Goal: Use online tool/utility: Use online tool/utility

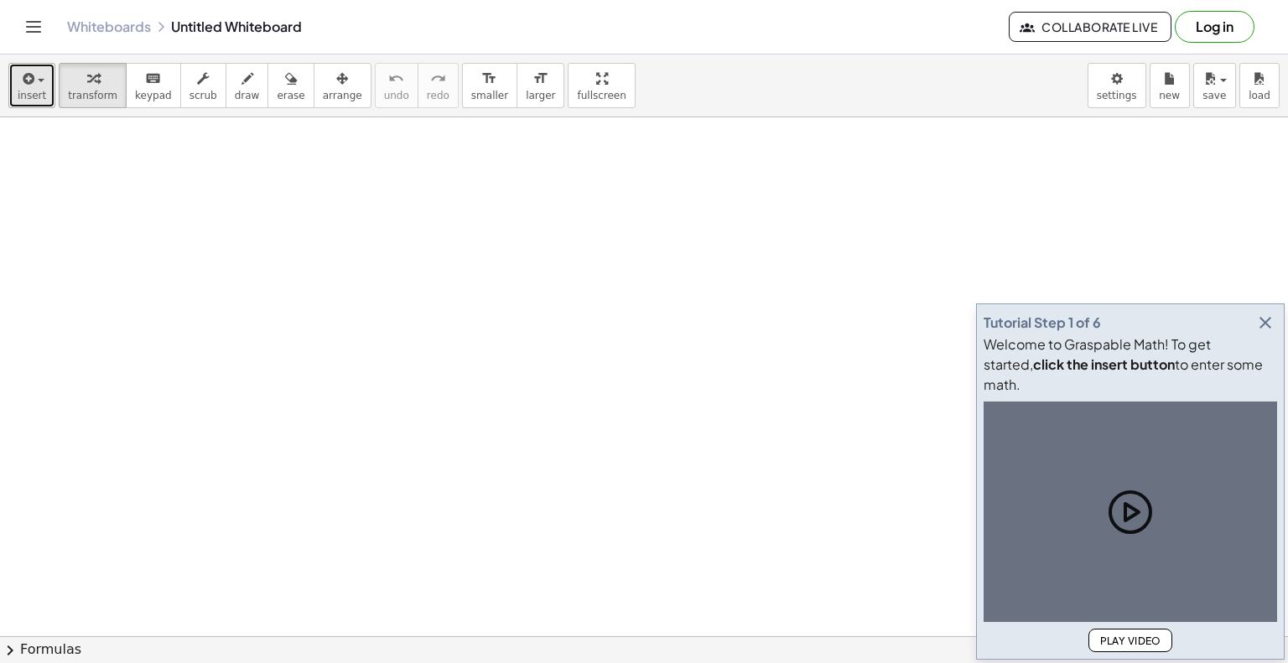
click at [29, 76] on icon "button" at bounding box center [26, 79] width 15 height 20
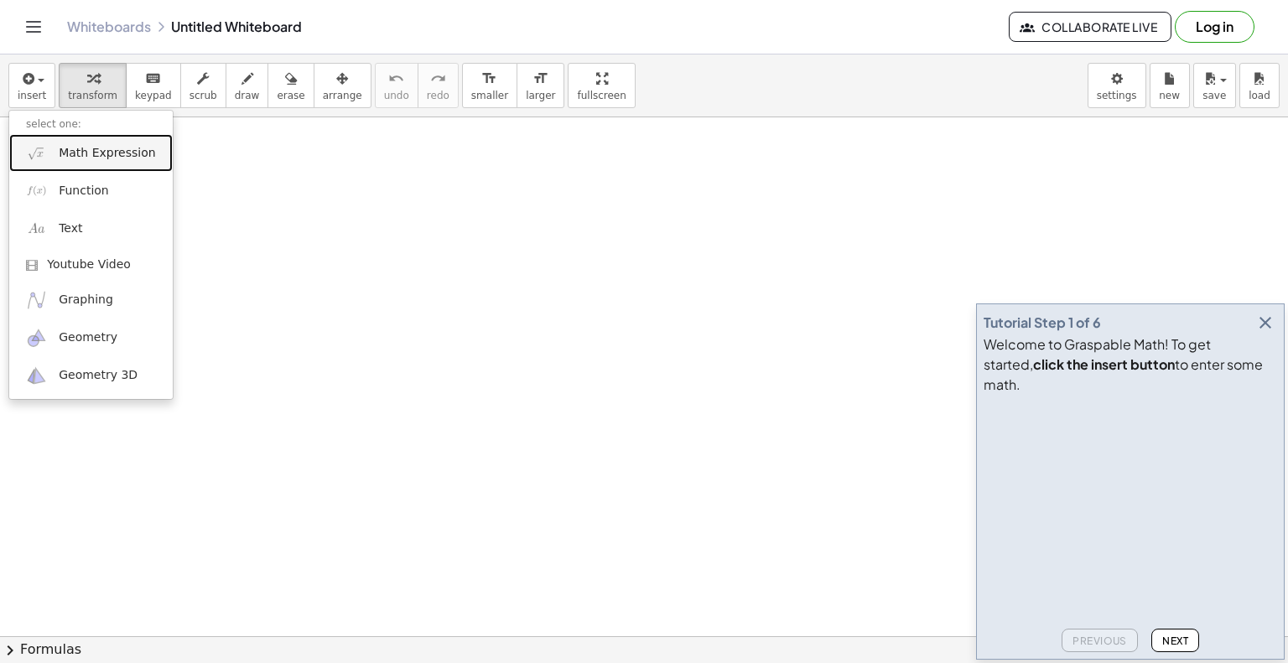
click at [77, 152] on span "Math Expression" at bounding box center [107, 153] width 96 height 17
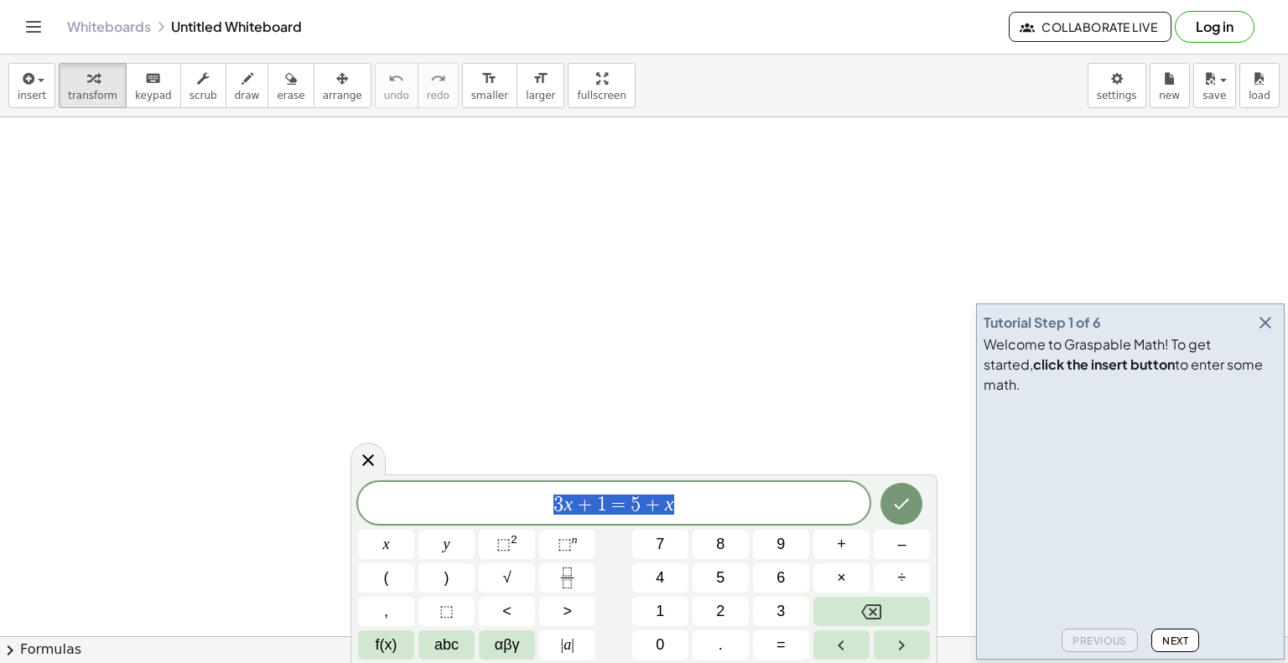
drag, startPoint x: 698, startPoint y: 502, endPoint x: 325, endPoint y: 476, distance: 374.0
click at [325, 476] on body "Graspable Math Activities Whiteboards Classes v1.31.2 | Privacy policy © 2025 |…" at bounding box center [644, 331] width 1288 height 663
click at [520, 578] on button "√" at bounding box center [507, 577] width 56 height 29
click at [895, 501] on icon "Done" at bounding box center [901, 503] width 20 height 20
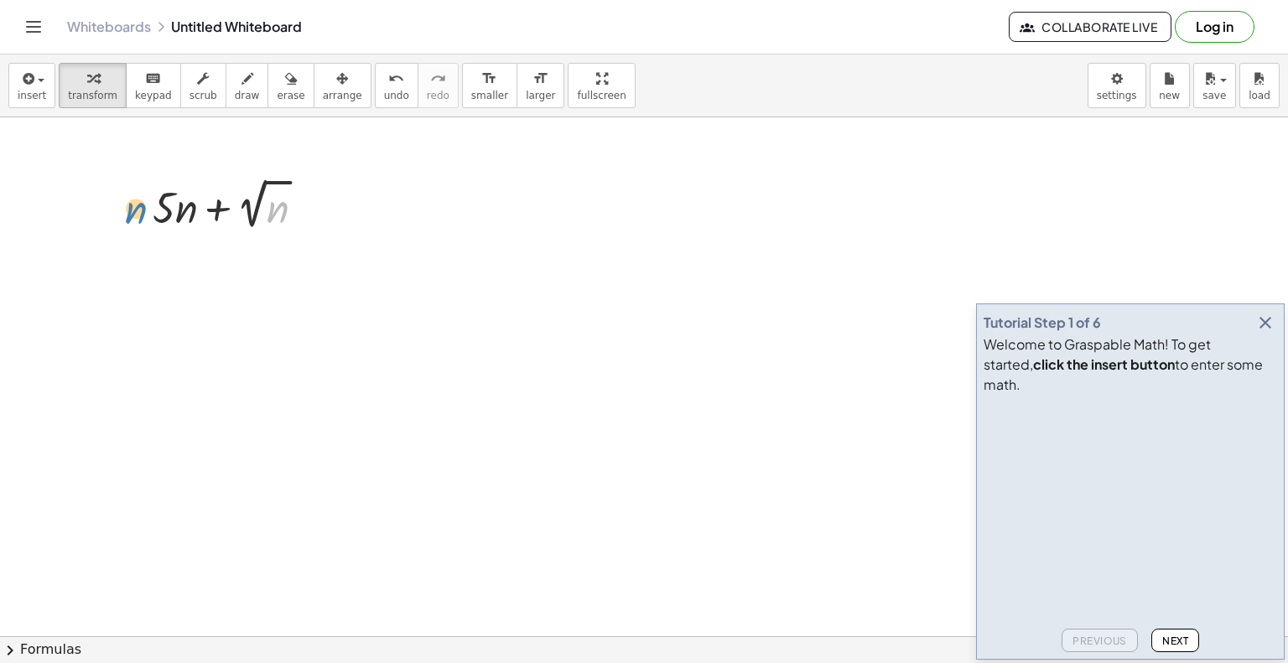
drag, startPoint x: 279, startPoint y: 214, endPoint x: 122, endPoint y: 215, distance: 156.8
drag, startPoint x: 180, startPoint y: 212, endPoint x: 99, endPoint y: 214, distance: 81.3
click at [384, 96] on span "undo" at bounding box center [396, 96] width 25 height 12
click at [228, 249] on icon at bounding box center [221, 250] width 18 height 18
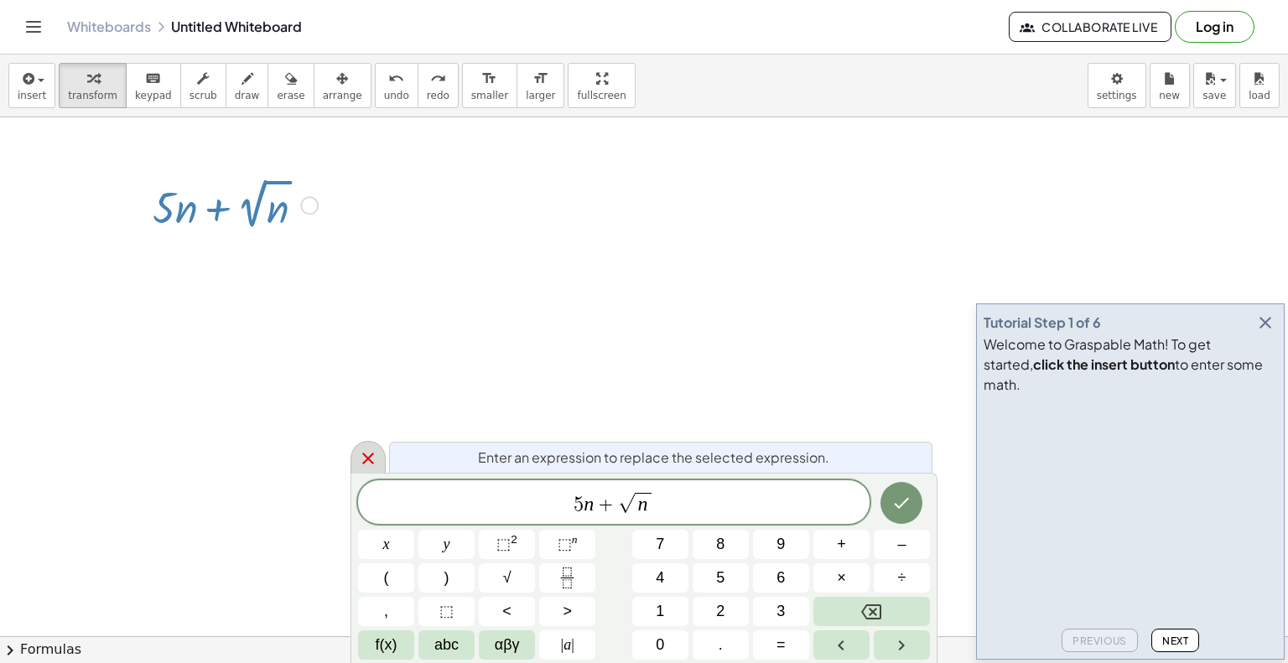
click at [369, 449] on icon at bounding box center [368, 459] width 20 height 20
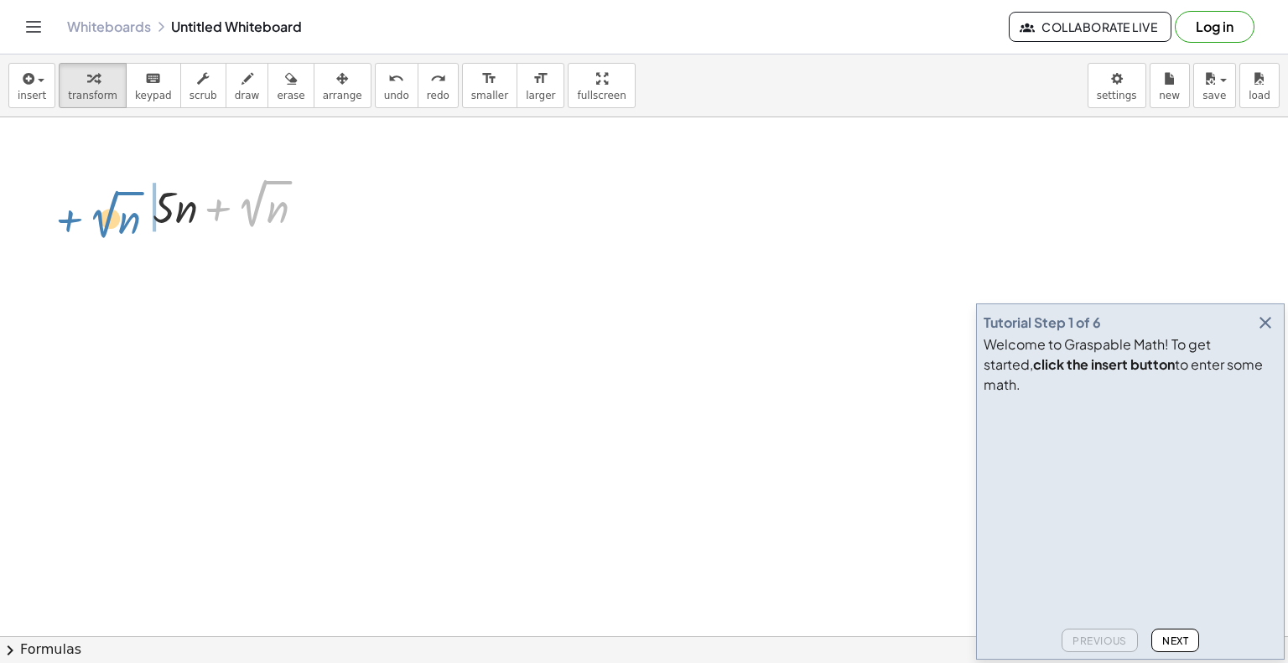
drag, startPoint x: 221, startPoint y: 207, endPoint x: 75, endPoint y: 218, distance: 146.3
click at [388, 85] on icon "undo" at bounding box center [396, 79] width 16 height 20
click at [220, 247] on icon at bounding box center [220, 248] width 13 height 13
